Goal: Answer question/provide support: Share knowledge or assist other users

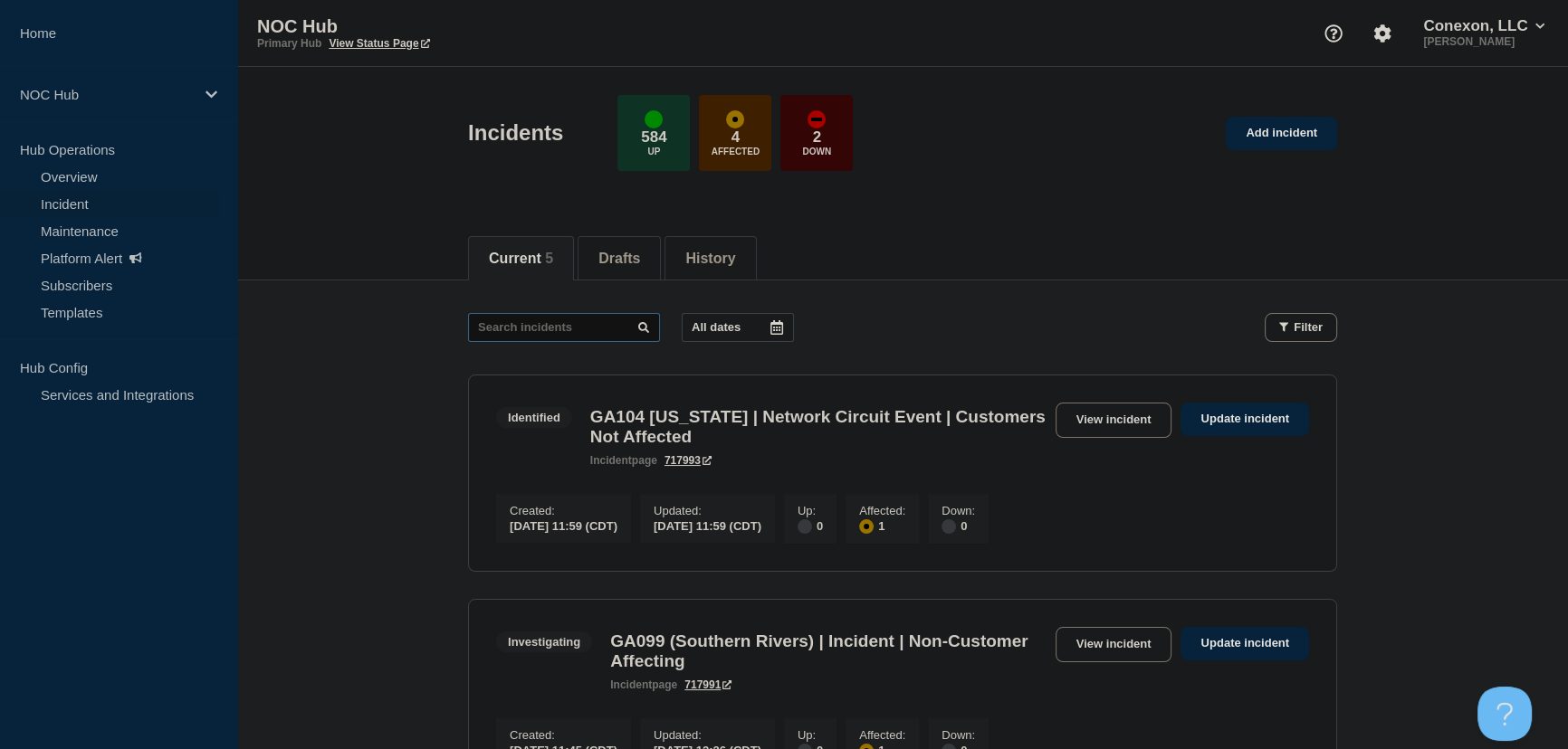
click at [516, 330] on input "text" at bounding box center [564, 328] width 192 height 29
type input "29476"
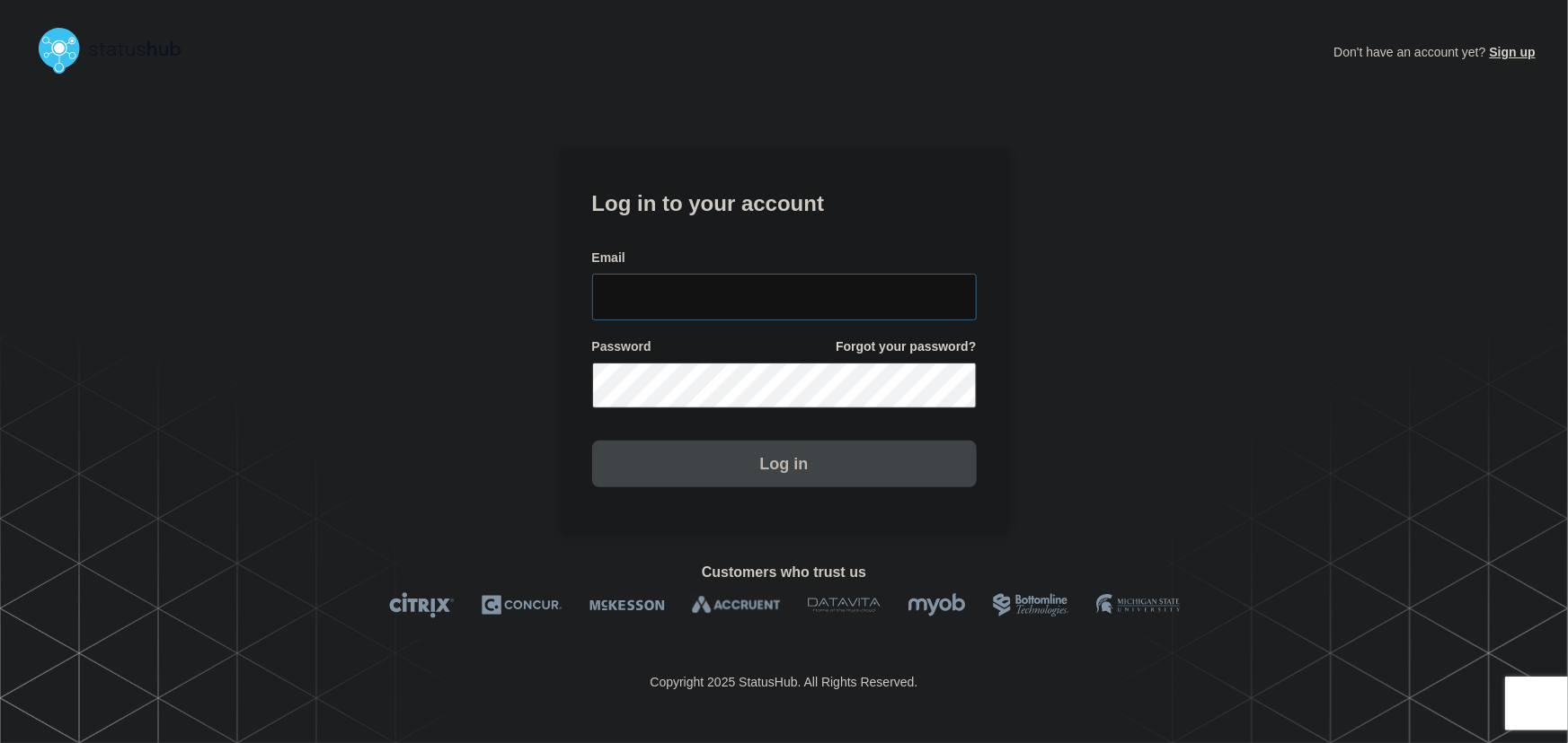
type input "tyler.wolkey@conexon.us"
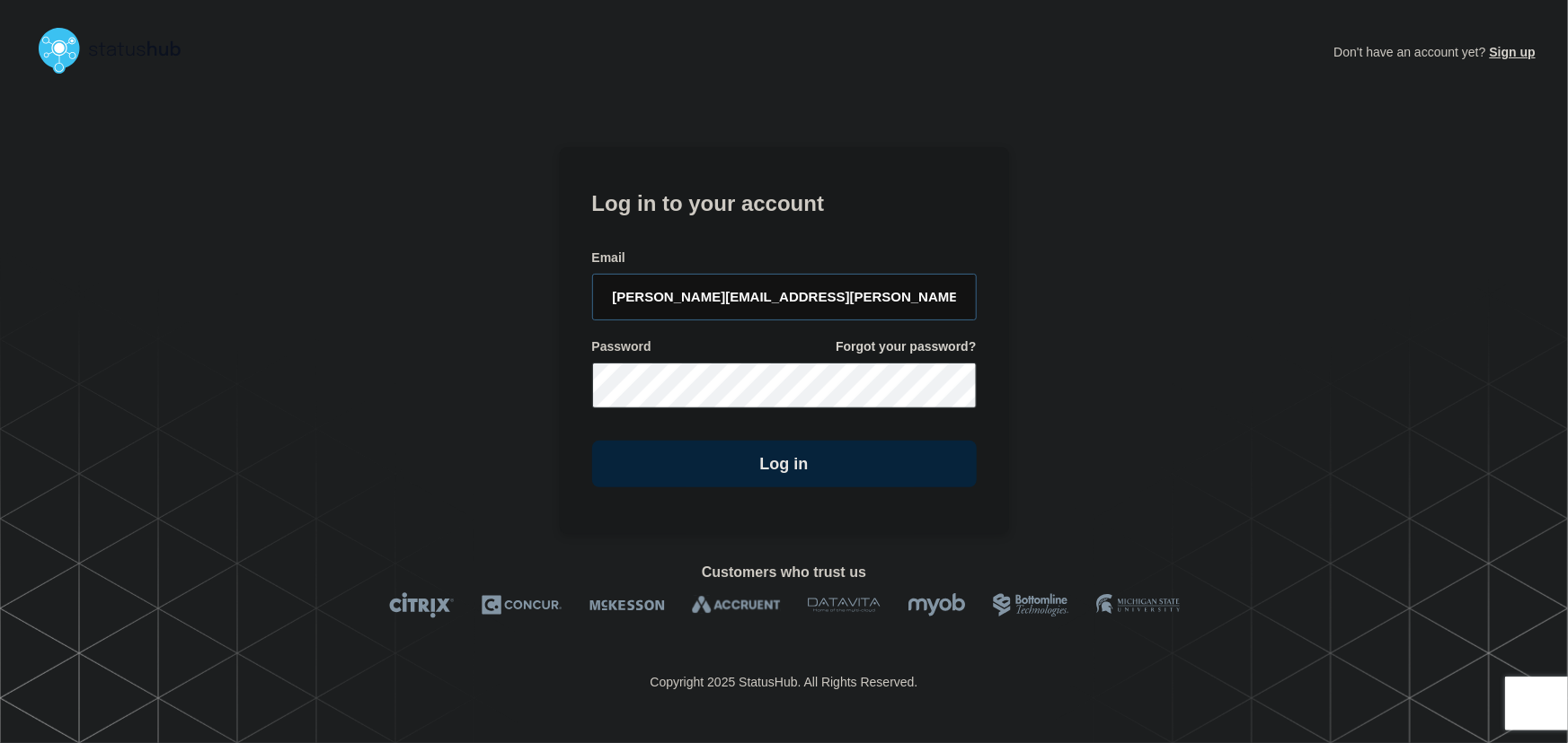
click at [739, 285] on input "tyler.wolkey@conexon.us" at bounding box center [784, 297] width 384 height 46
click at [729, 234] on form "Log in to your account Email tyler.wolkey@conexon.us Password Forgot your passw…" at bounding box center [784, 337] width 384 height 303
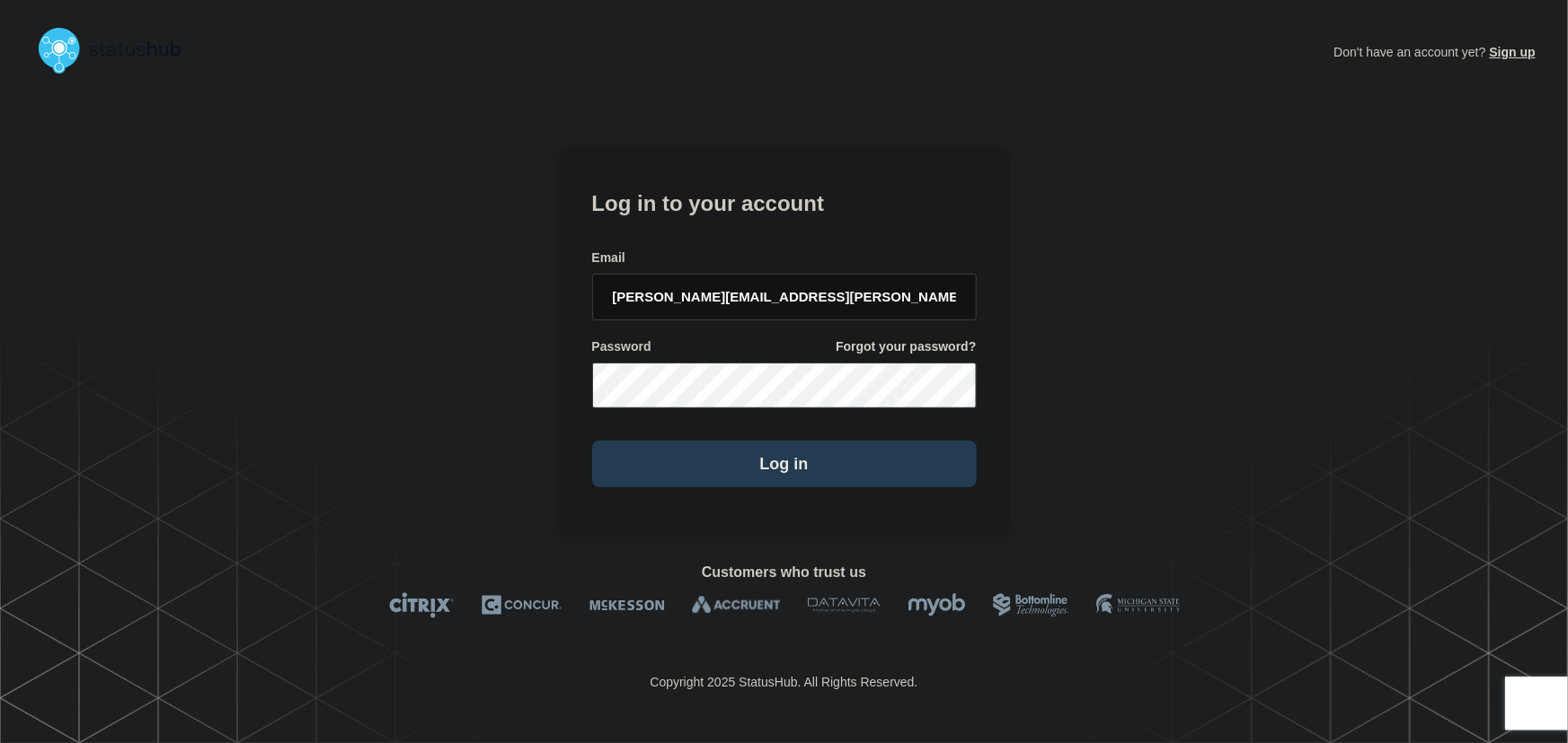
click at [765, 454] on button "Log in" at bounding box center [784, 464] width 384 height 46
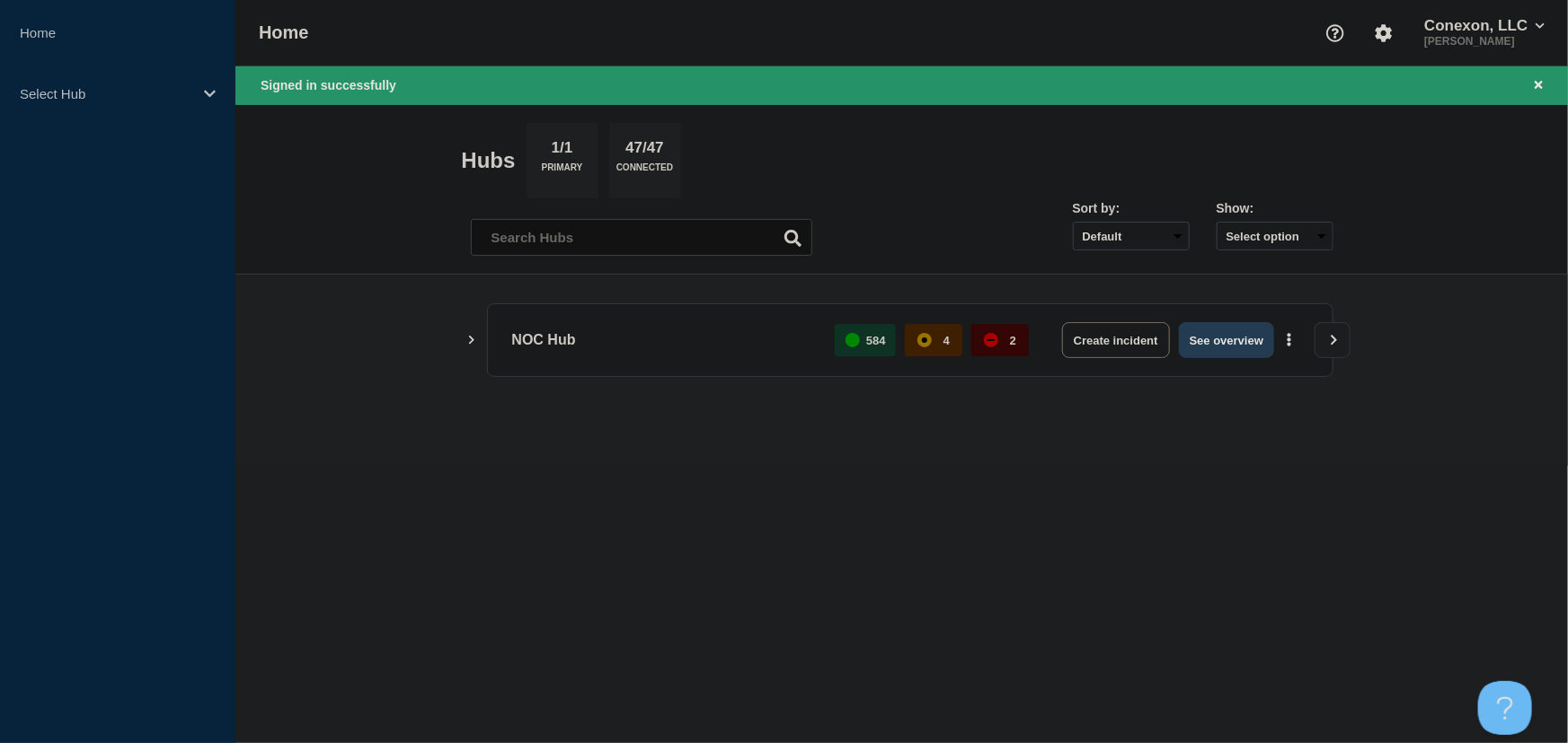
click at [1241, 347] on button "See overview" at bounding box center [1226, 340] width 96 height 36
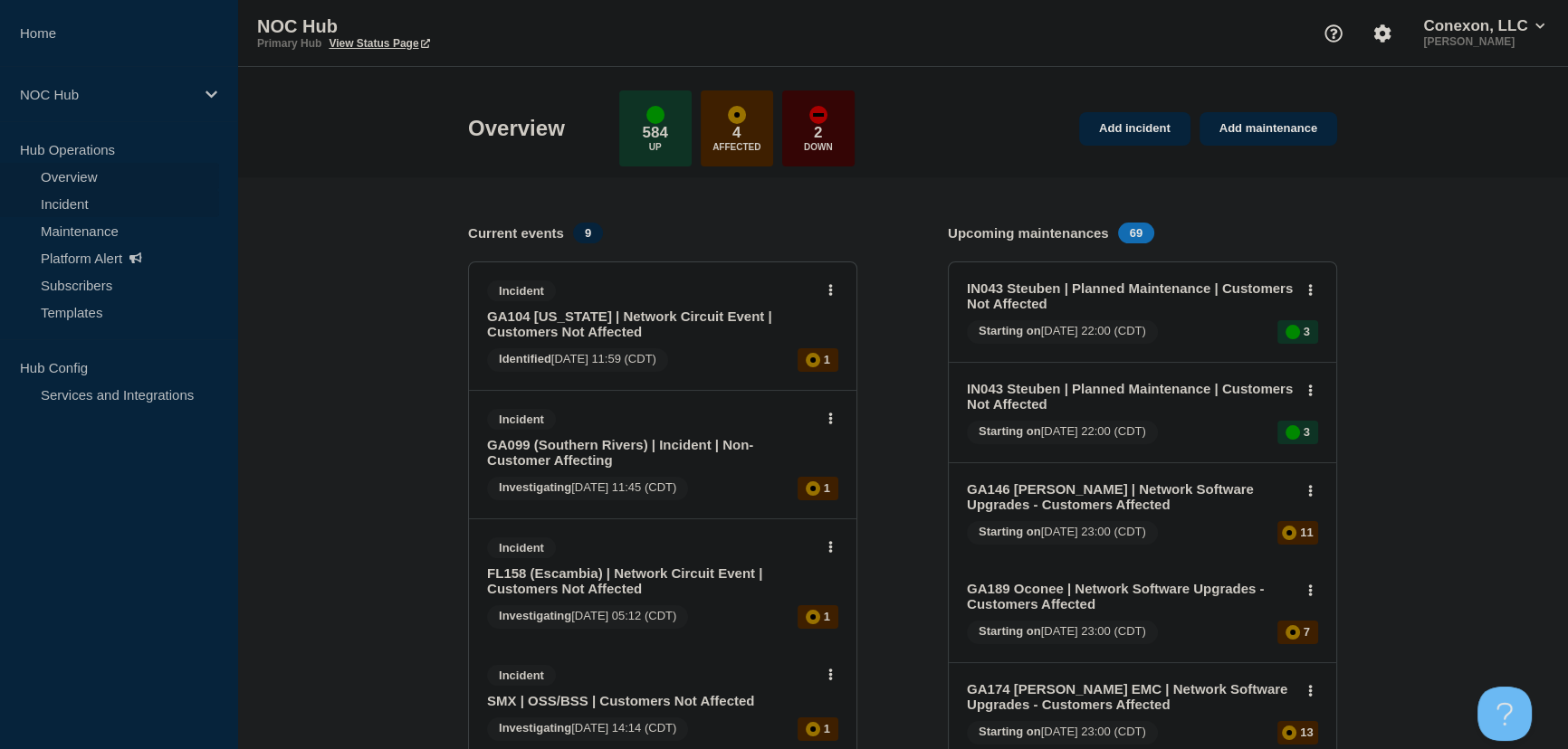
click at [61, 207] on link "Incident" at bounding box center [109, 203] width 219 height 27
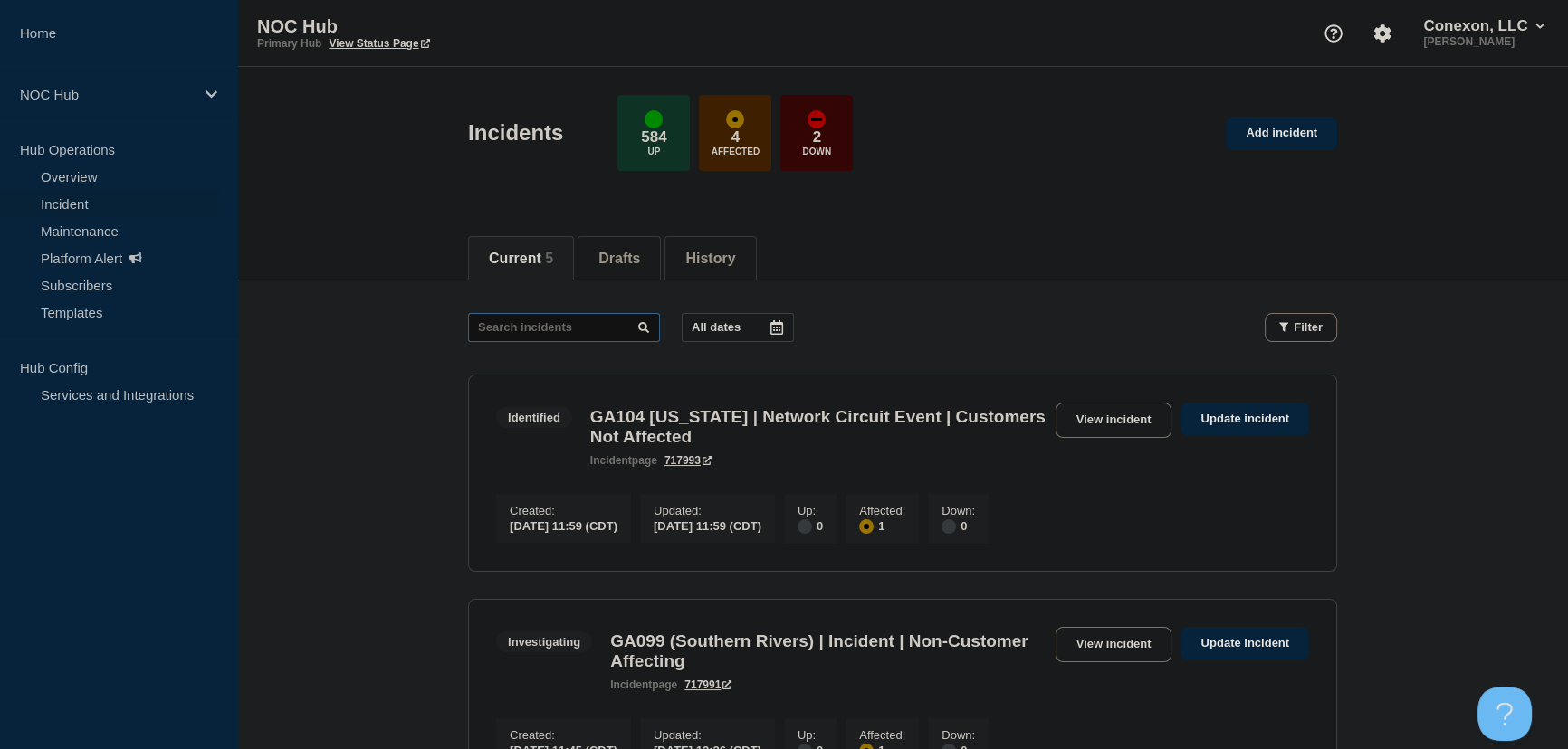
click at [526, 332] on input "text" at bounding box center [564, 328] width 192 height 29
type input "29476"
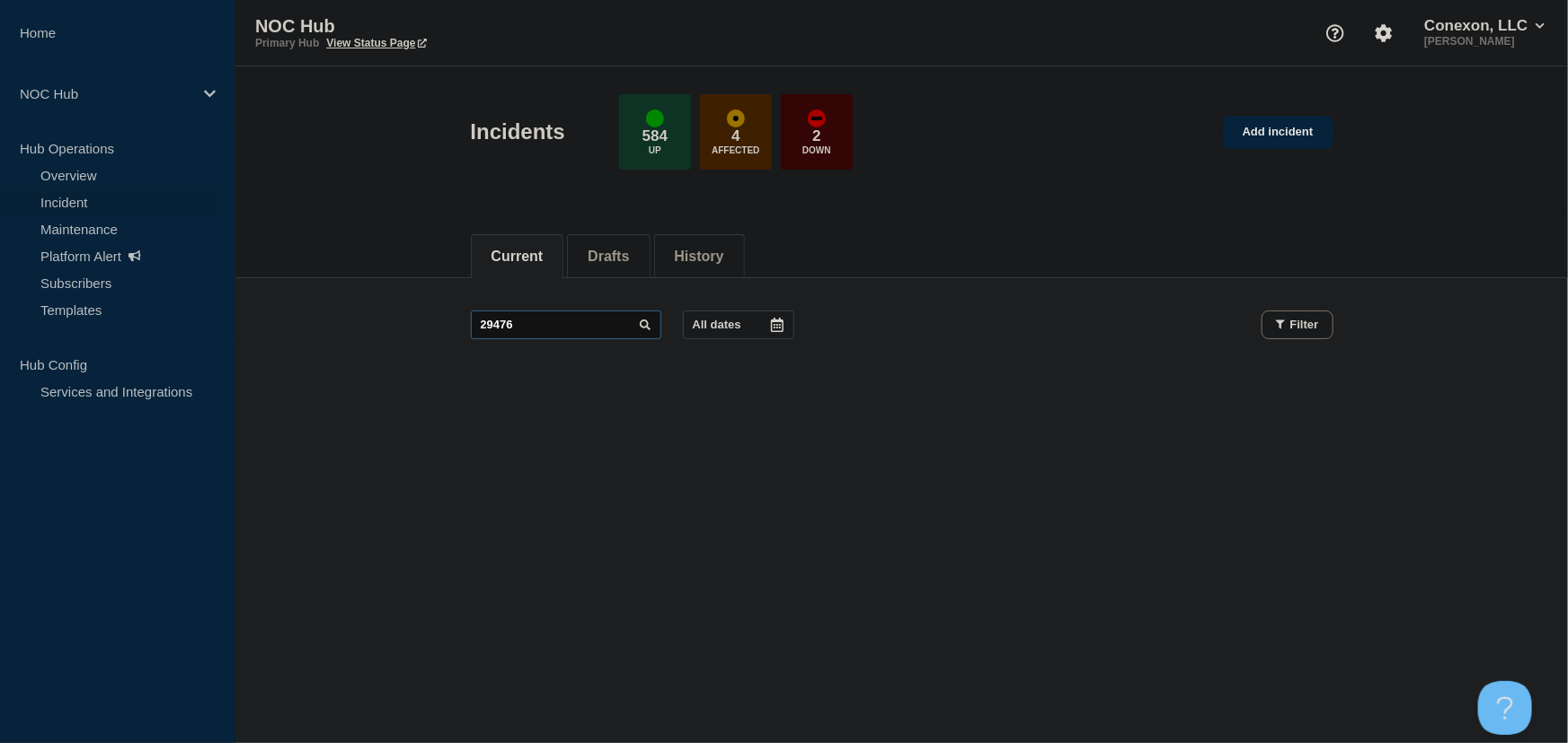
drag, startPoint x: 521, startPoint y: 326, endPoint x: 439, endPoint y: 315, distance: 82.7
click at [439, 315] on main "29476 All dates Filter" at bounding box center [902, 324] width 1332 height 94
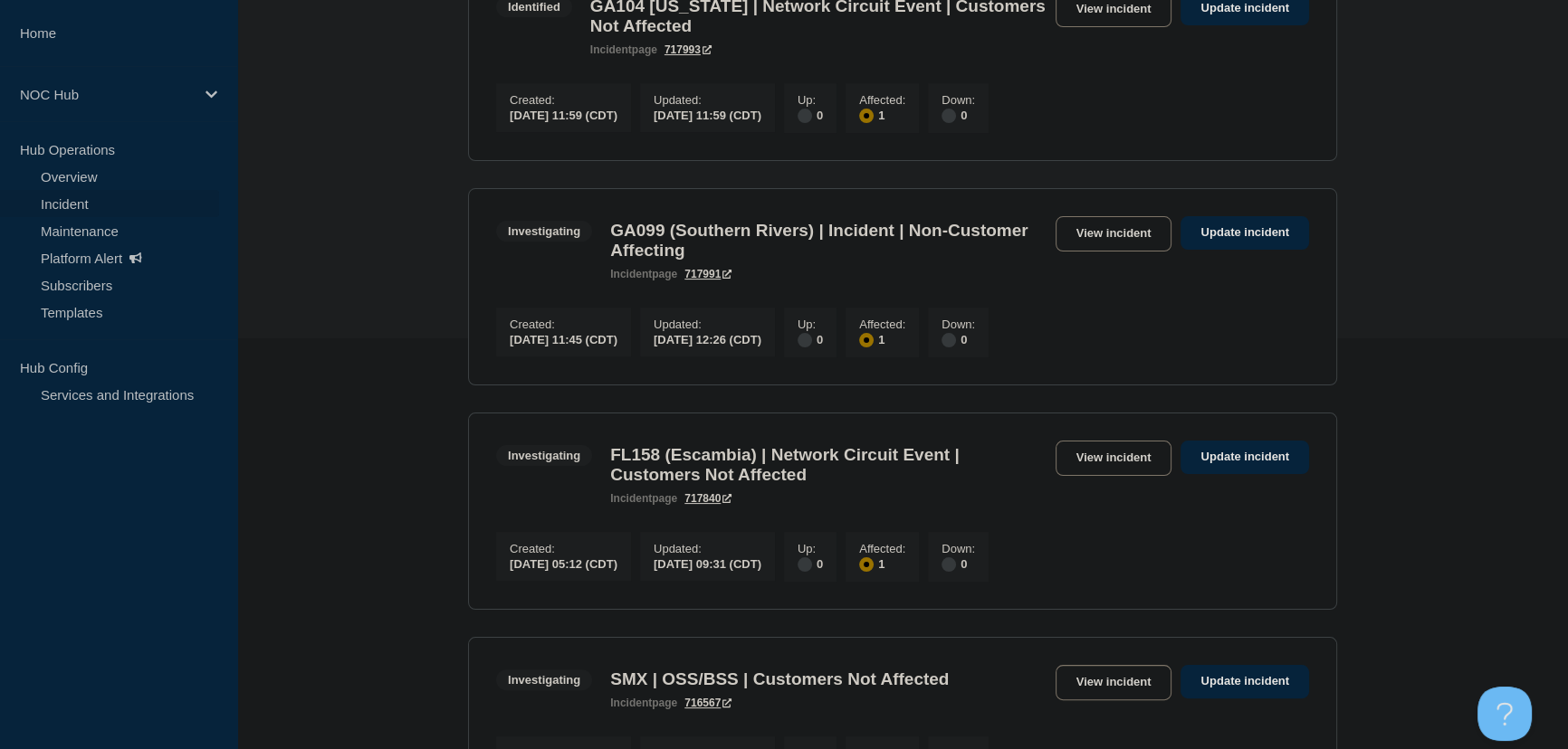
scroll to position [658, 0]
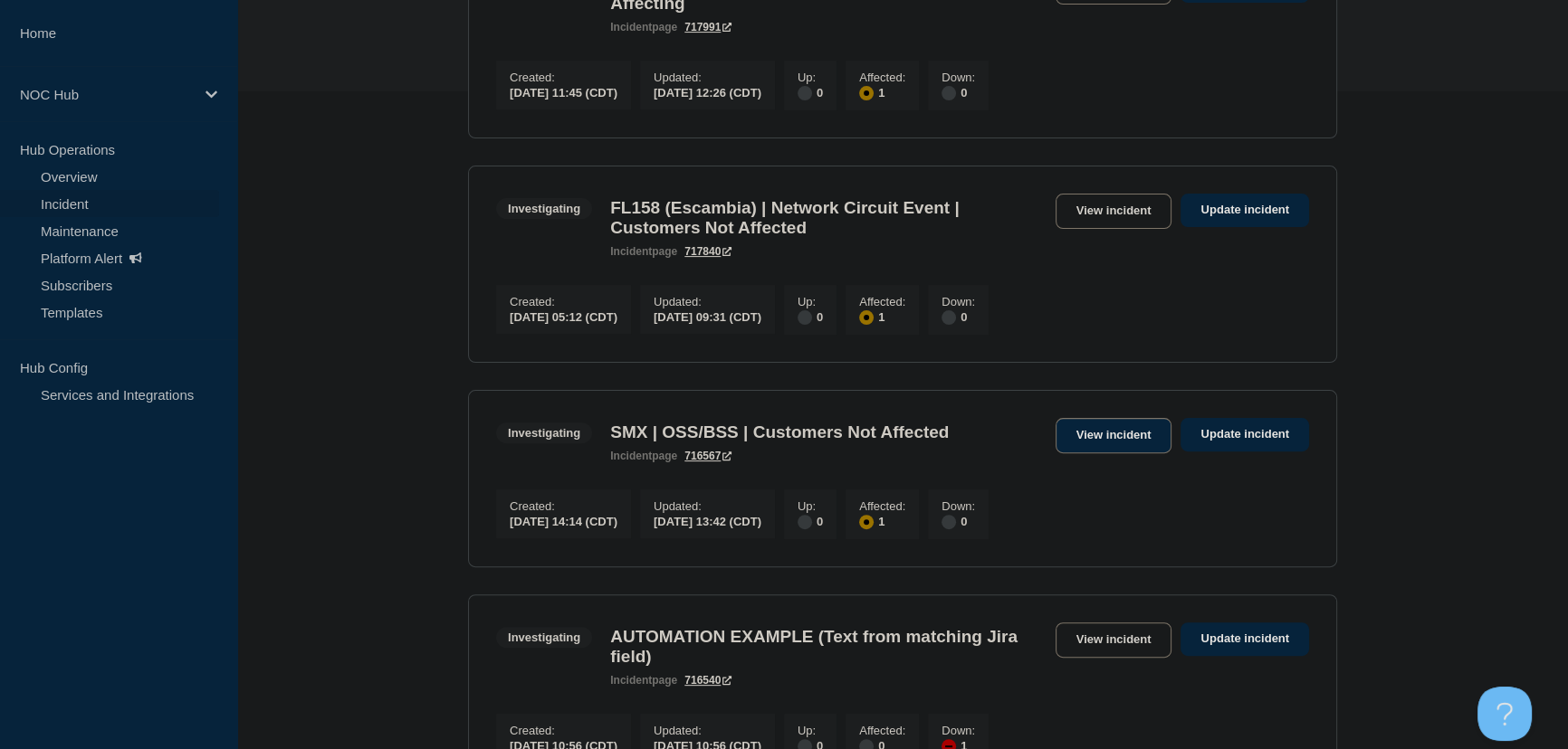
click at [1134, 453] on link "View incident" at bounding box center [1114, 436] width 117 height 35
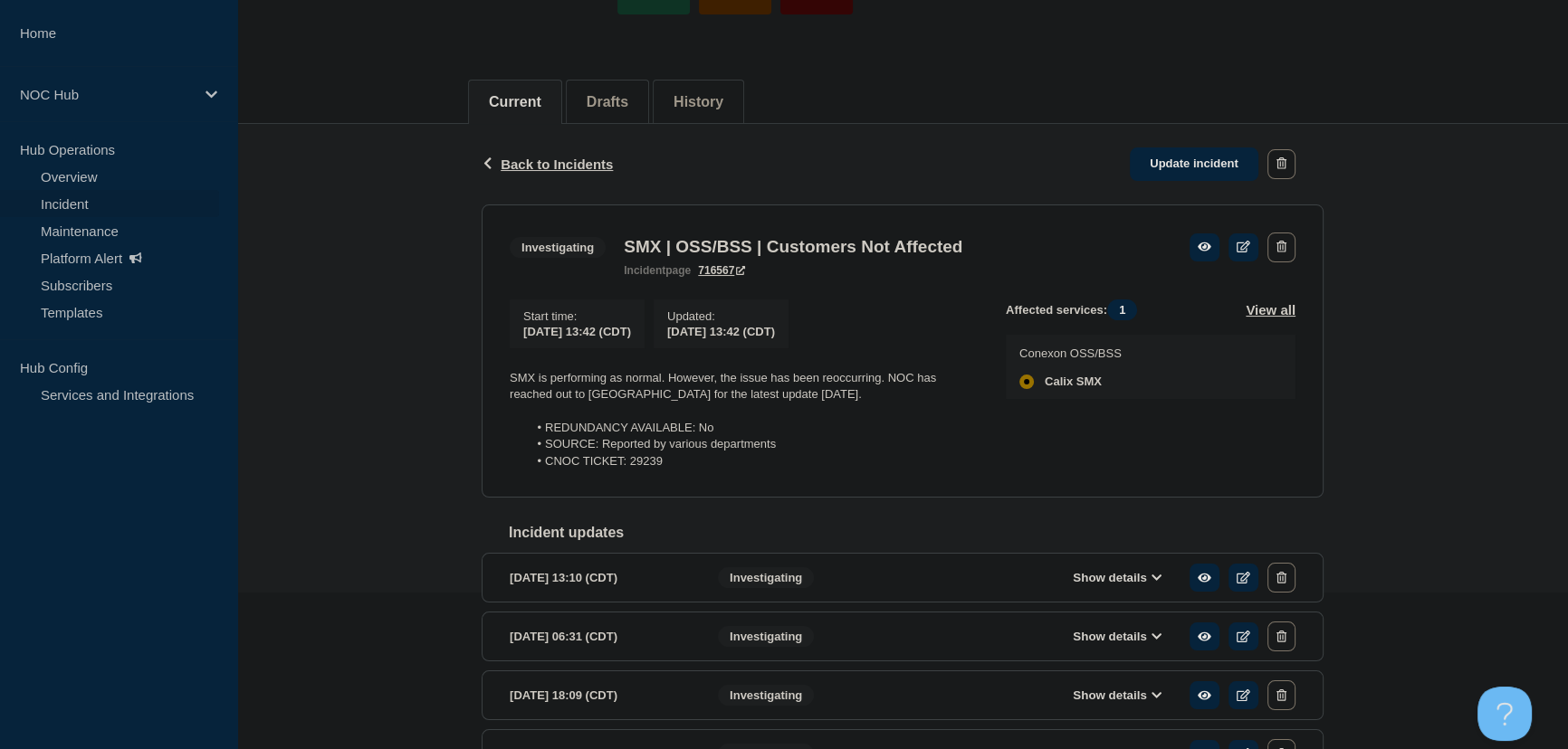
scroll to position [163, 0]
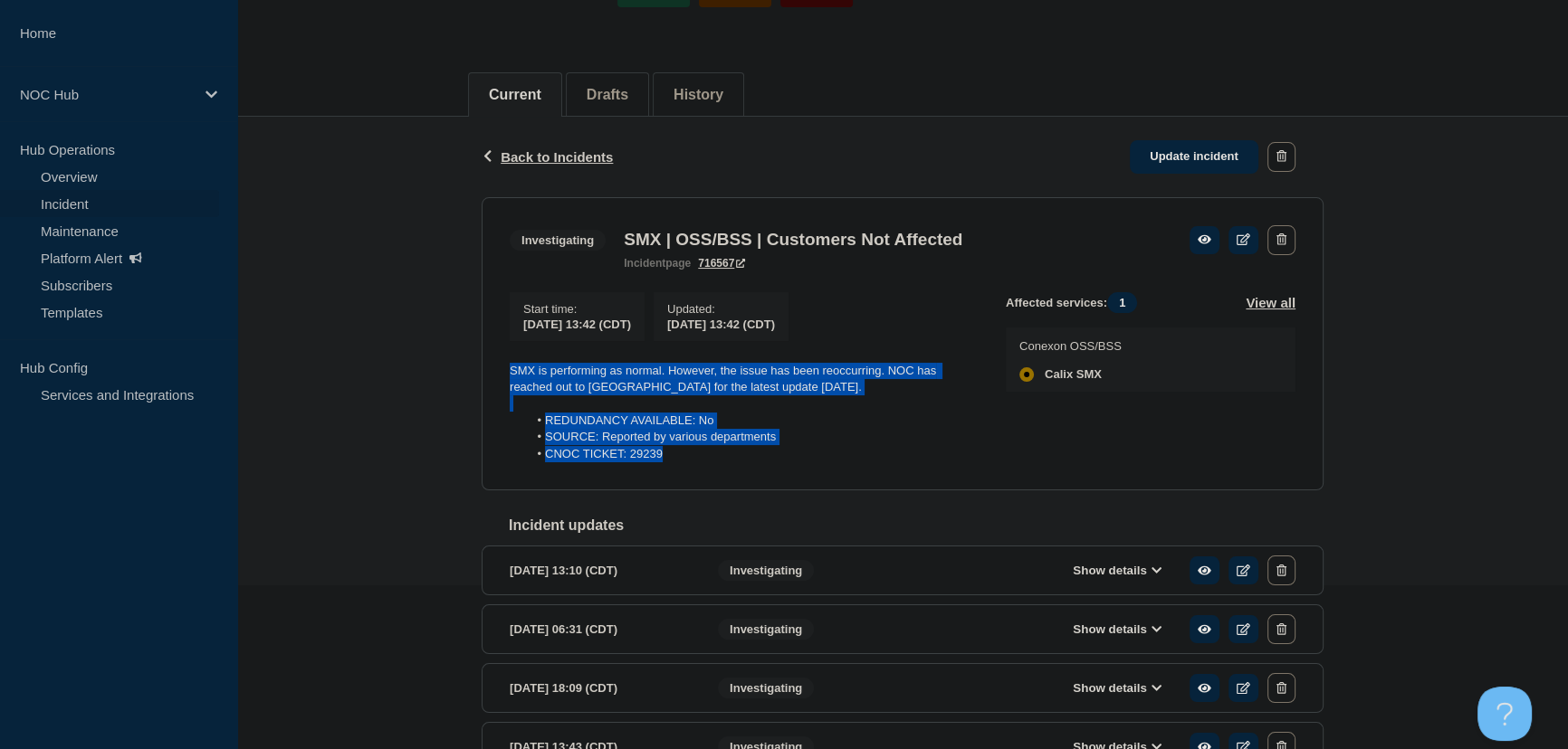
drag, startPoint x: 675, startPoint y: 461, endPoint x: 483, endPoint y: 371, distance: 212.0
click at [483, 371] on section "Investigating SMX | OSS/BSS | Customers Not Affected incident page 716567 Start…" at bounding box center [902, 344] width 842 height 294
copy div "SMX is performing as normal. However, the issue has been reoccurring. NOC has r…"
click at [1170, 163] on link "Update incident" at bounding box center [1194, 157] width 128 height 33
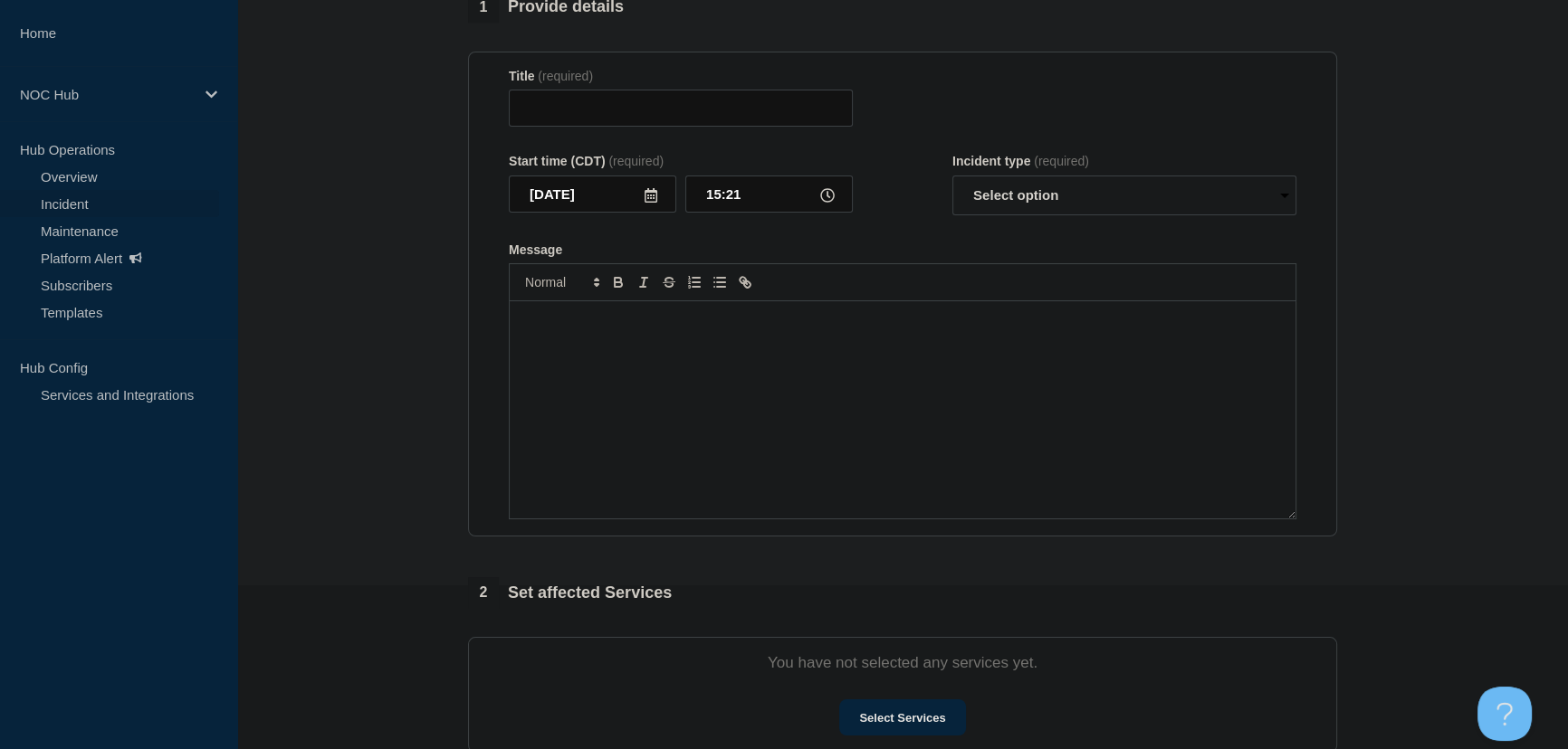
type input "SMX | OSS/BSS | Customers Not Affected"
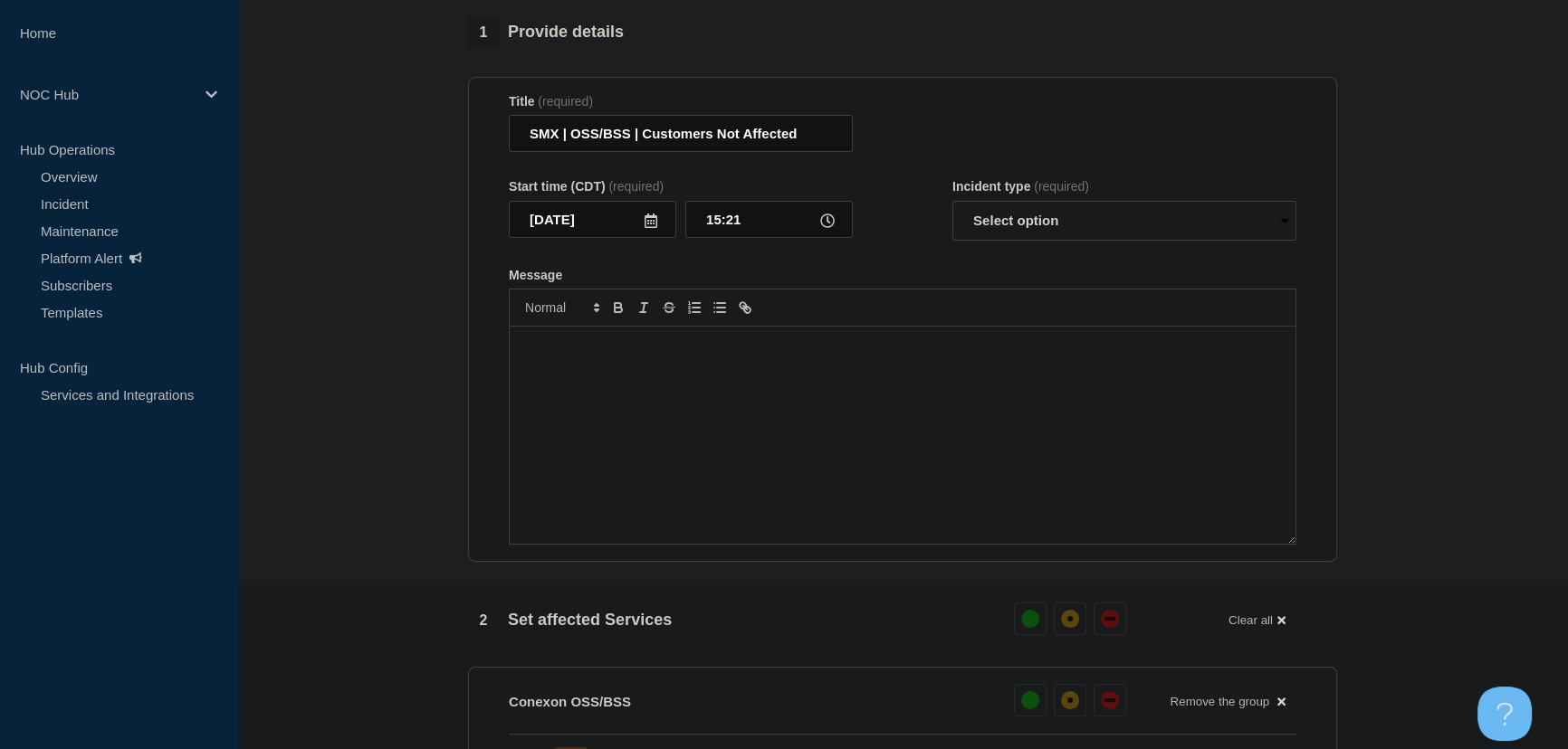
click at [701, 397] on div "Message" at bounding box center [903, 435] width 786 height 217
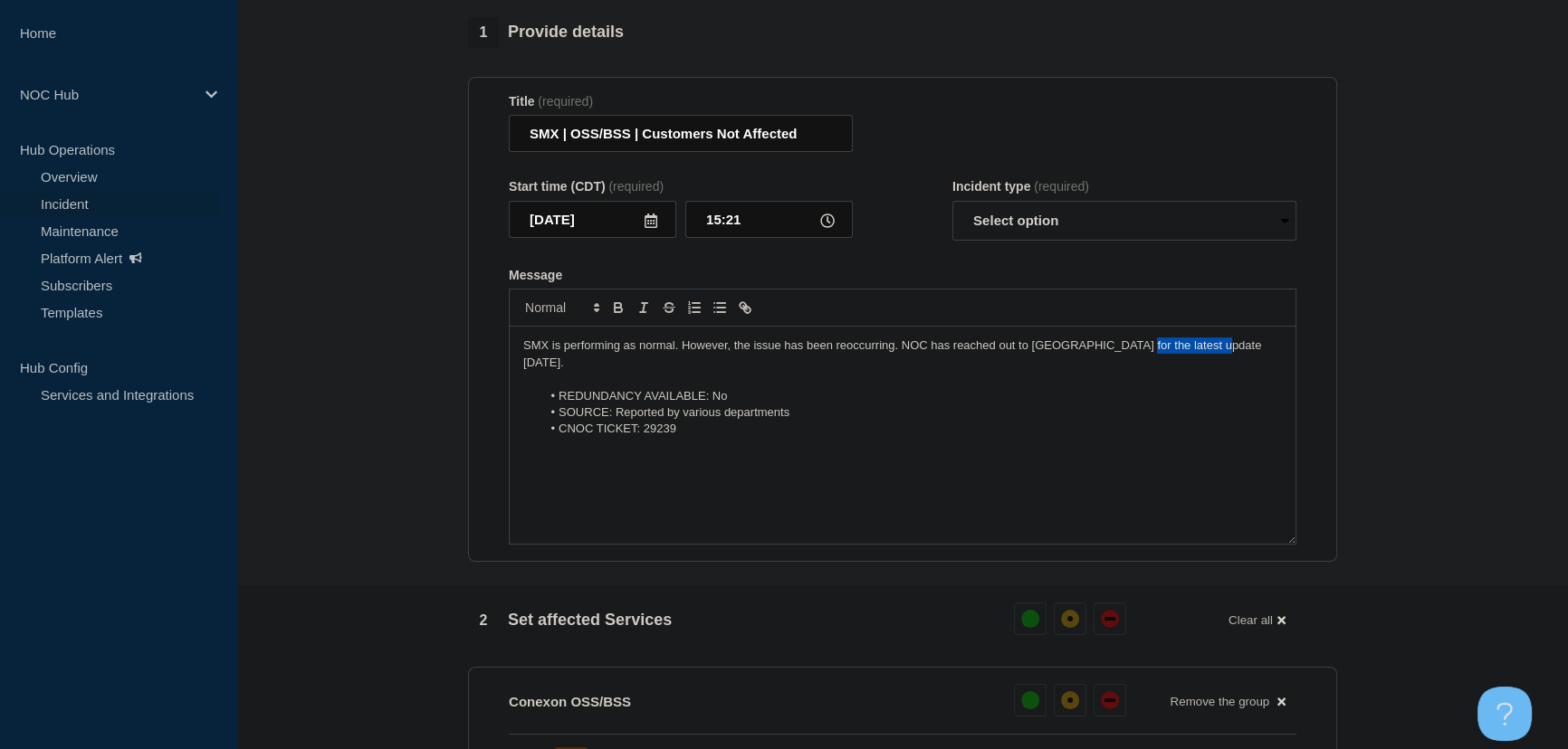
drag, startPoint x: 1223, startPoint y: 353, endPoint x: 1116, endPoint y: 357, distance: 107.1
click at [1116, 357] on p "SMX is performing as normal. However, the issue has been reoccurring. NOC has r…" at bounding box center [903, 354] width 759 height 33
click at [893, 356] on p "SMX is performing as normal. However, the issue has been reoccurring. NOC has r…" at bounding box center [903, 354] width 759 height 33
drag, startPoint x: 1281, startPoint y: 355, endPoint x: 983, endPoint y: 358, distance: 298.0
click at [983, 358] on p "SMX is performing as normal. However, the issue has been reoccurring every few …" at bounding box center [903, 354] width 759 height 33
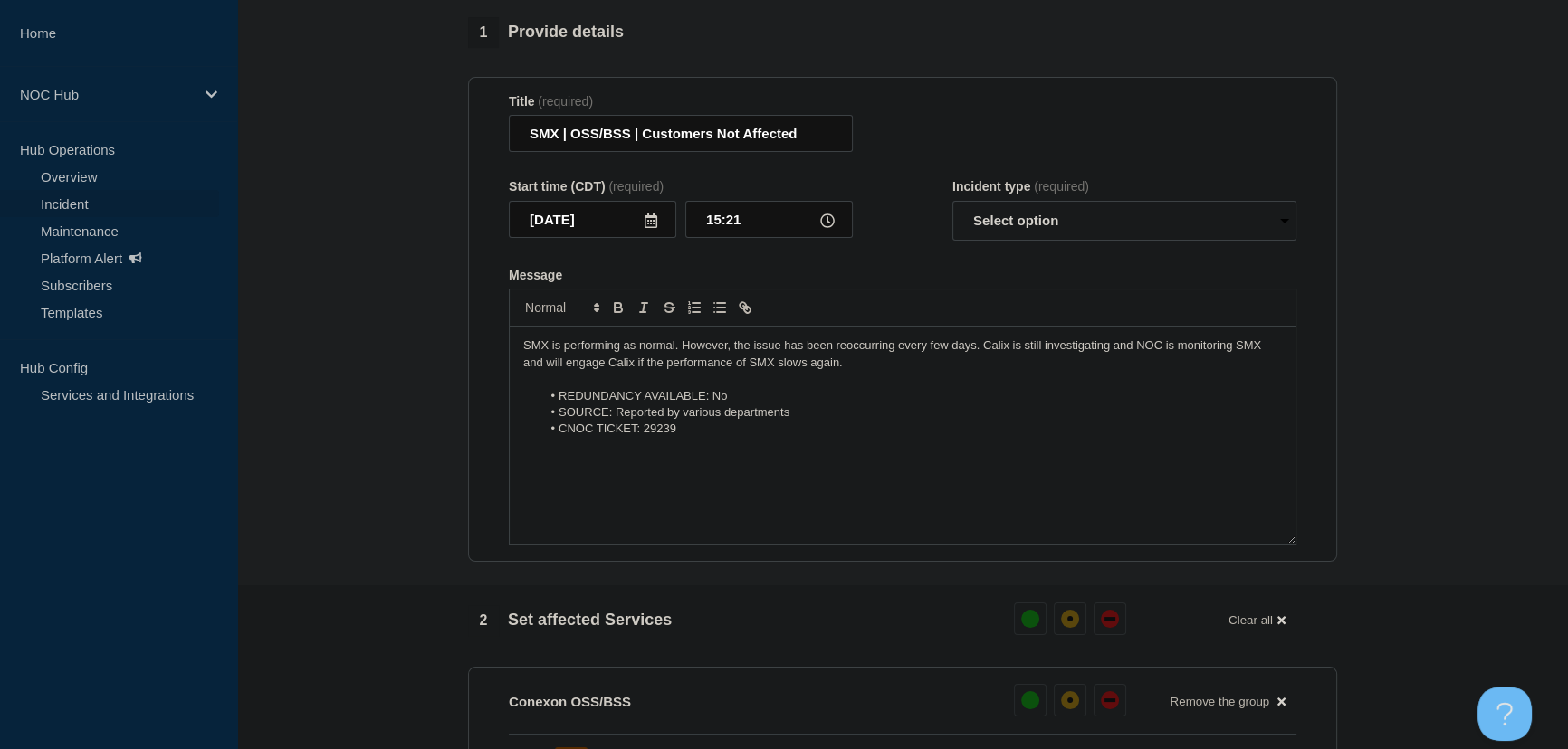
click at [673, 360] on p "SMX is performing as normal. However, the issue has been reoccurring every few …" at bounding box center [903, 354] width 759 height 33
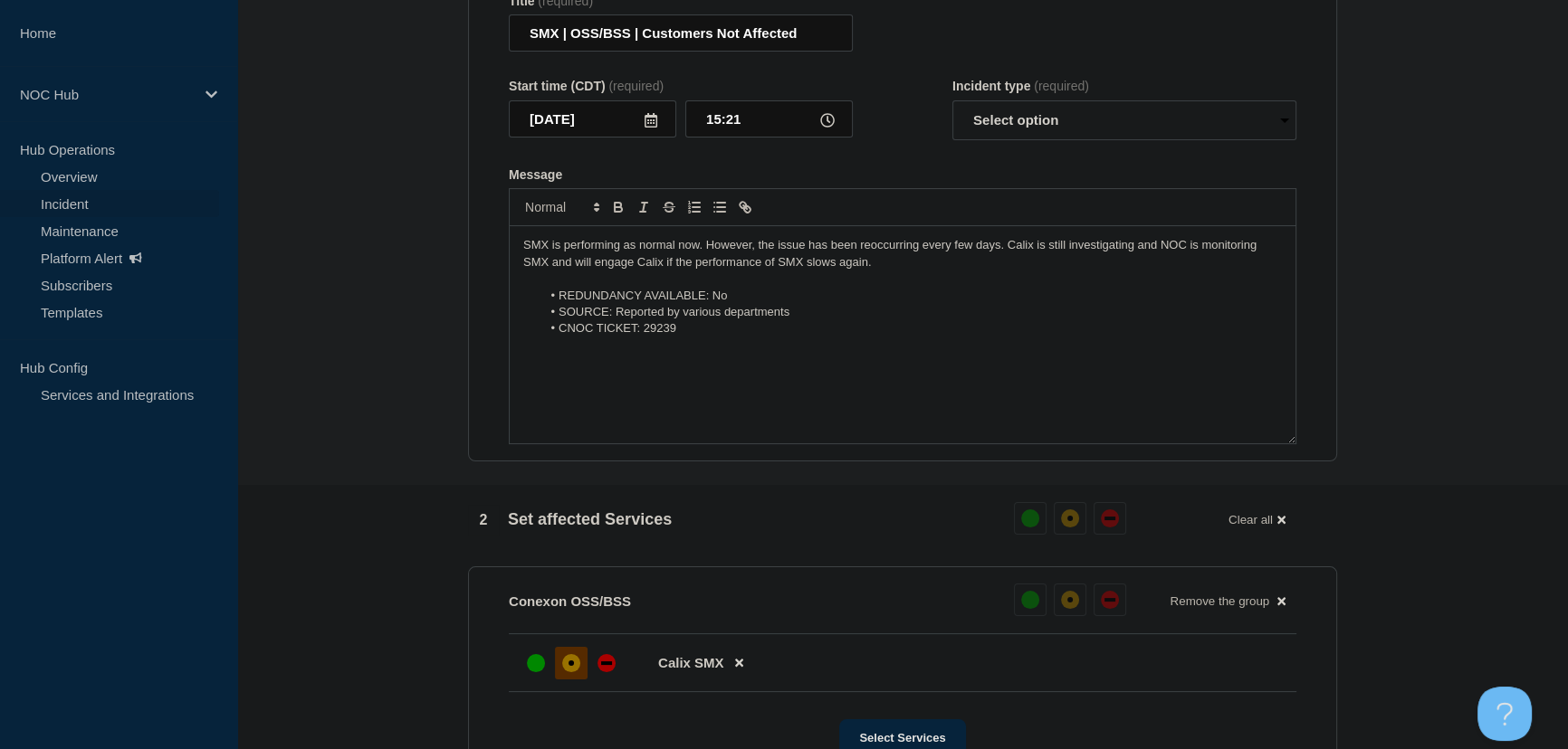
scroll to position [246, 0]
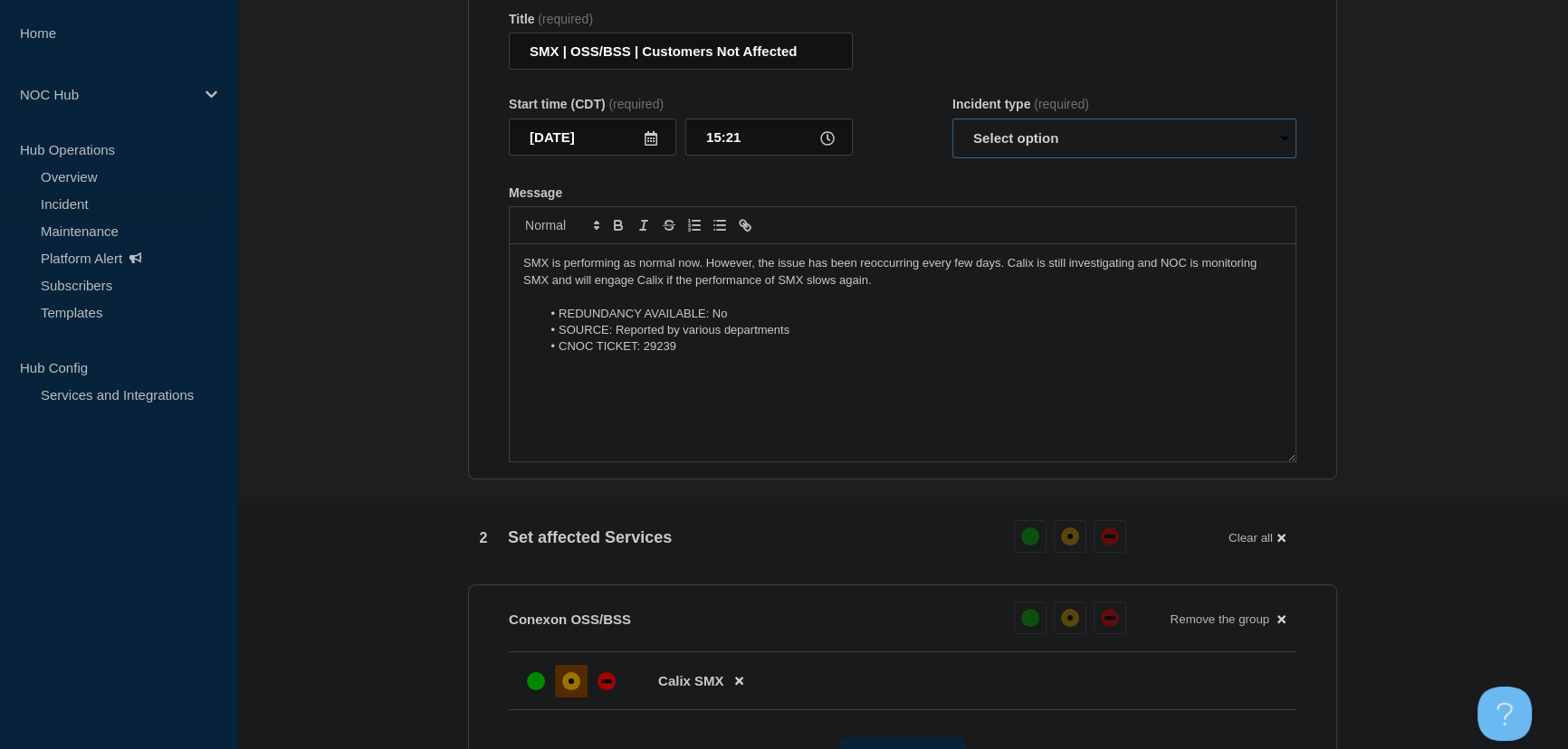
click at [1033, 151] on select "Select option Investigating Identified Monitoring Resolved" at bounding box center [1125, 138] width 345 height 40
select select "investigating"
click at [953, 127] on select "Select option Investigating Identified Monitoring Resolved" at bounding box center [1125, 138] width 345 height 40
click at [920, 172] on form "Title (required) SMX | OSS/BSS | Customers Not Affected Start time (CDT) (requi…" at bounding box center [902, 237] width 787 height 451
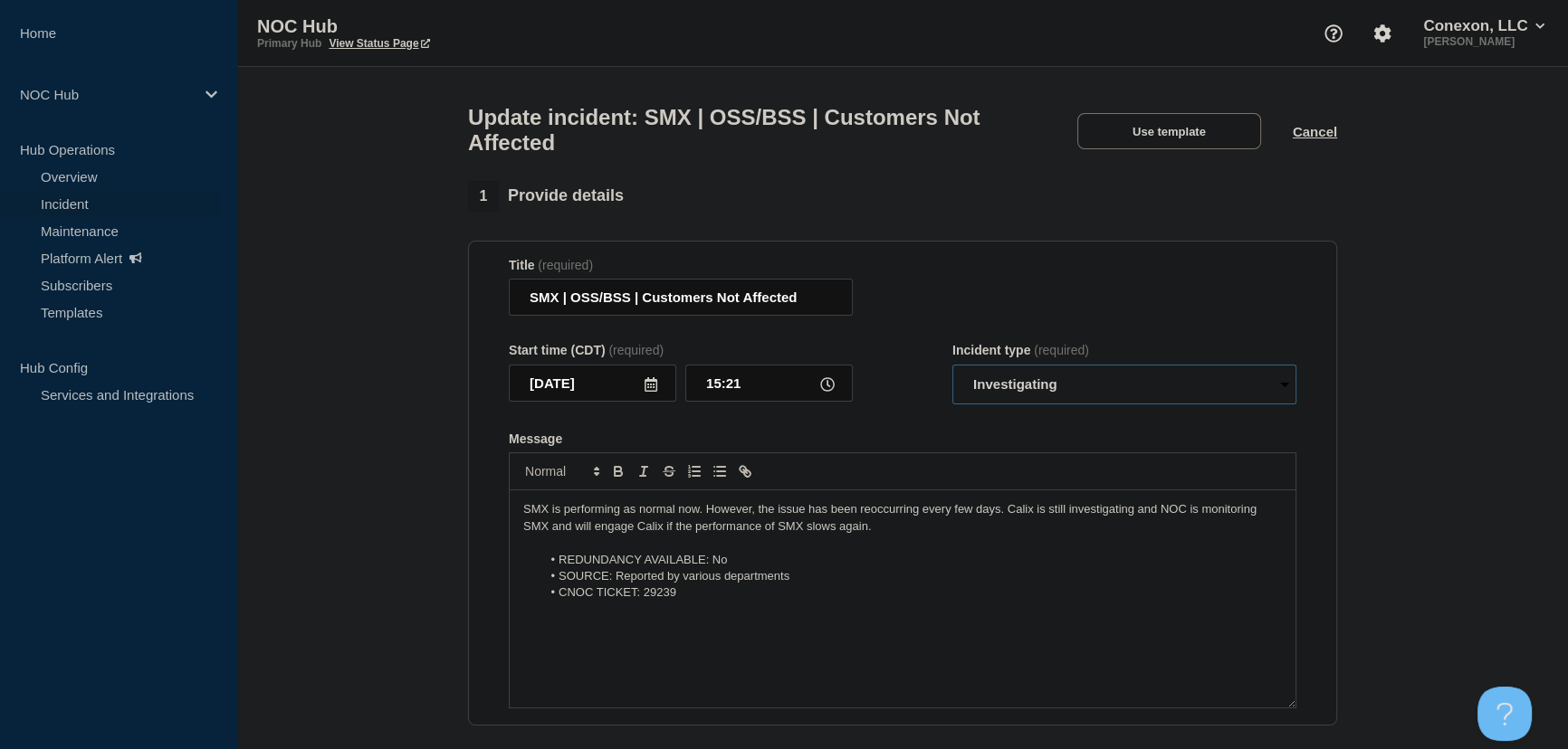
click at [982, 397] on select "Select option Investigating Identified Monitoring Resolved" at bounding box center [1125, 384] width 345 height 40
click at [953, 374] on select "Select option Investigating Identified Monitoring Resolved" at bounding box center [1125, 384] width 345 height 40
click at [926, 426] on form "Title (required) SMX | OSS/BSS | Customers Not Affected Start time (CDT) (requi…" at bounding box center [902, 483] width 787 height 451
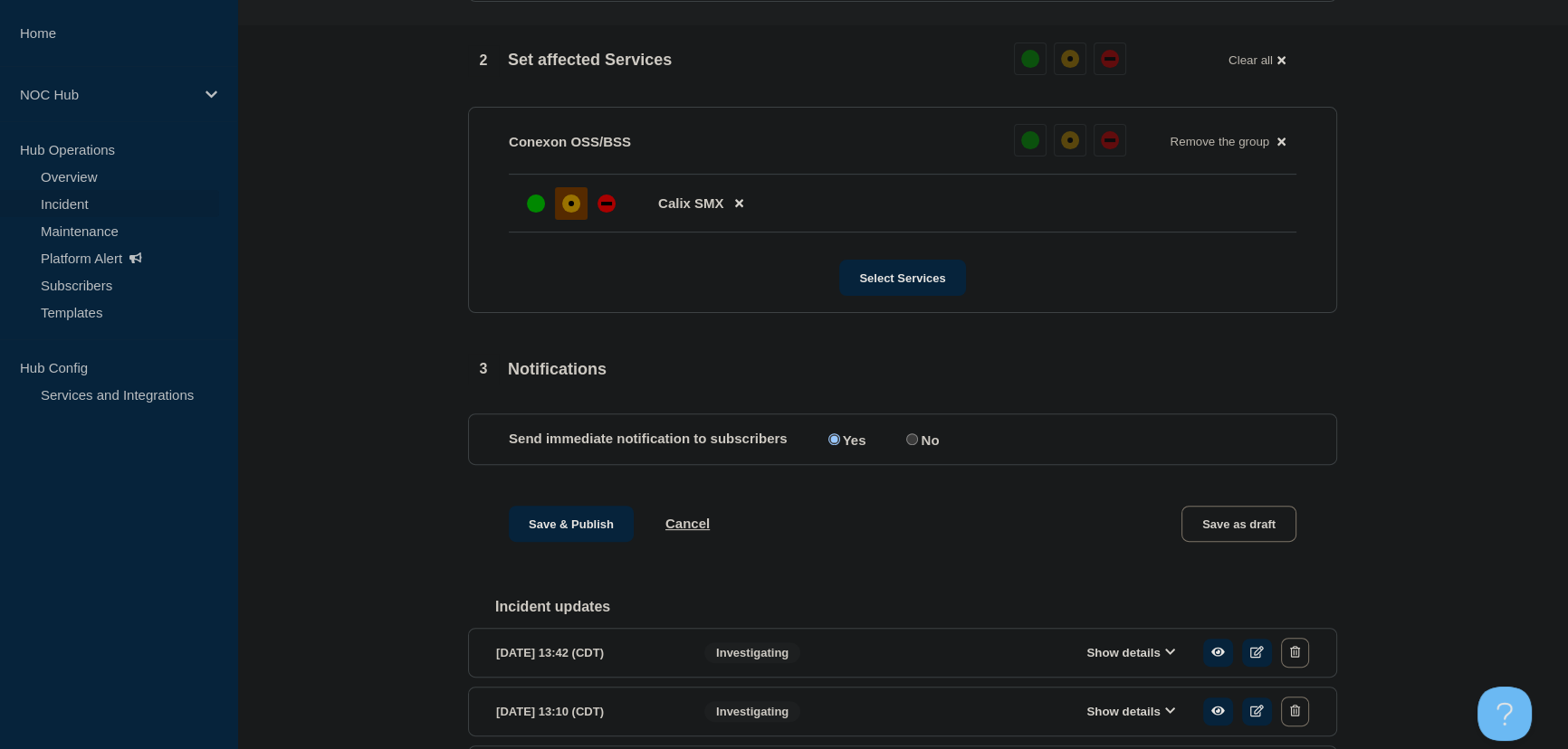
scroll to position [823, 0]
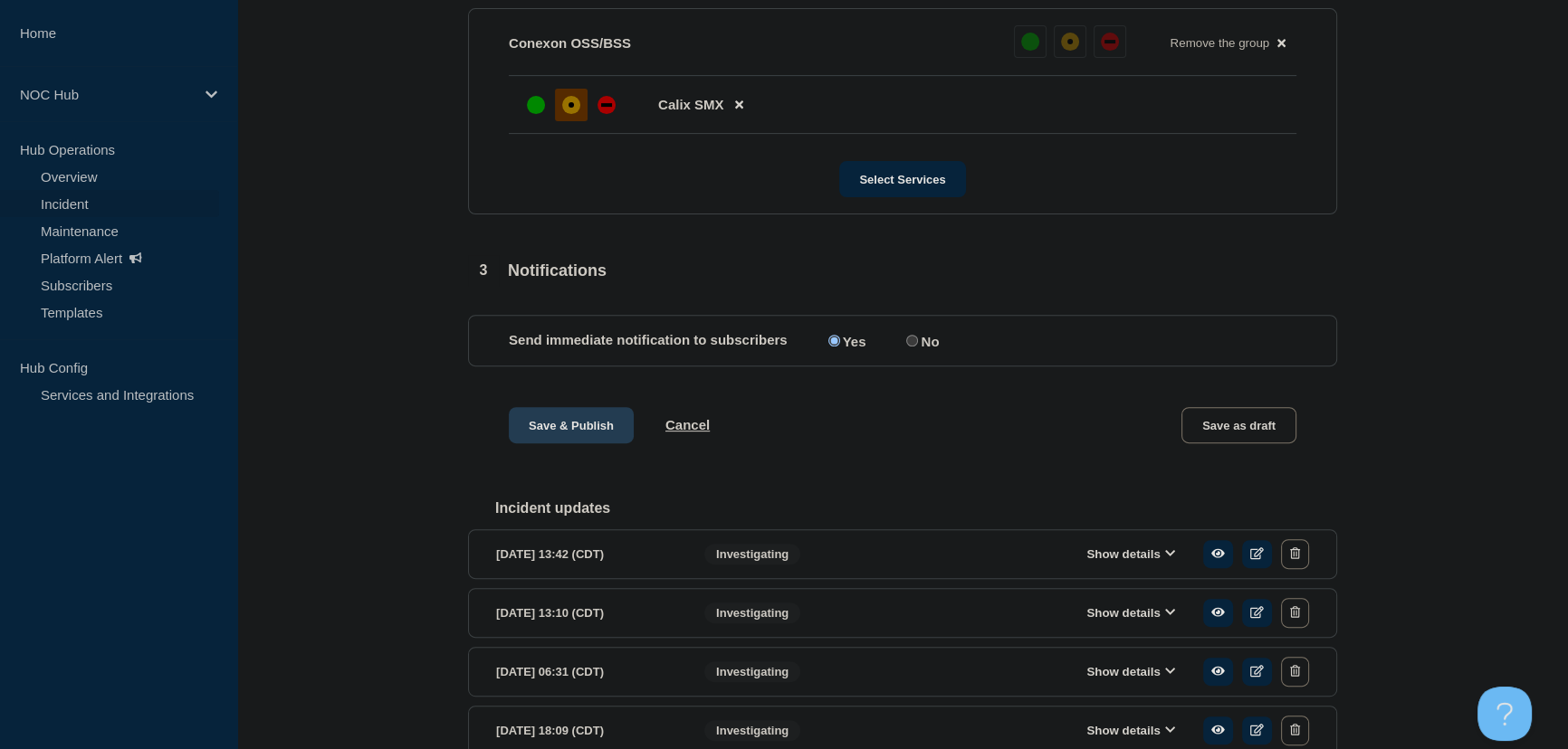
click at [587, 428] on button "Save & Publish" at bounding box center [571, 425] width 125 height 36
